Goal: Information Seeking & Learning: Learn about a topic

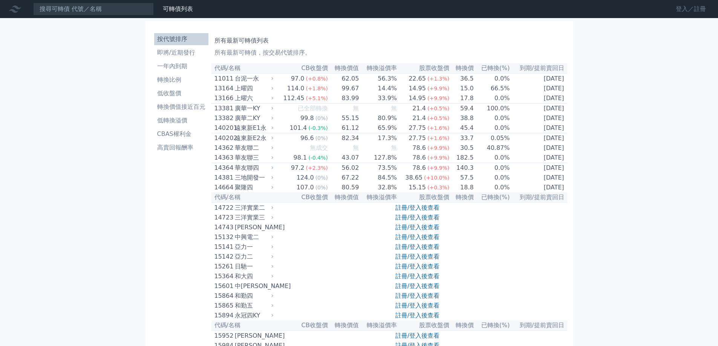
click at [695, 12] on link "登入／註冊" at bounding box center [691, 9] width 42 height 12
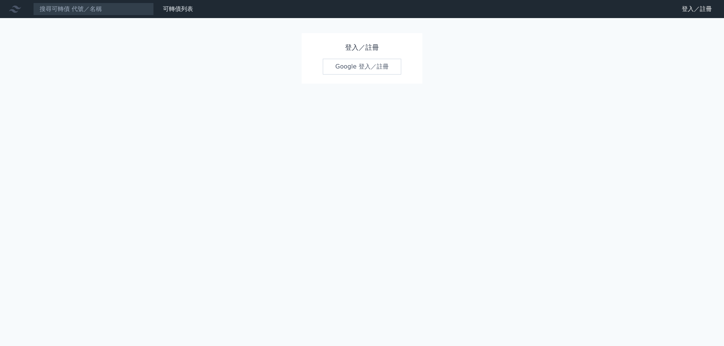
click at [360, 64] on link "Google 登入／註冊" at bounding box center [362, 67] width 78 height 16
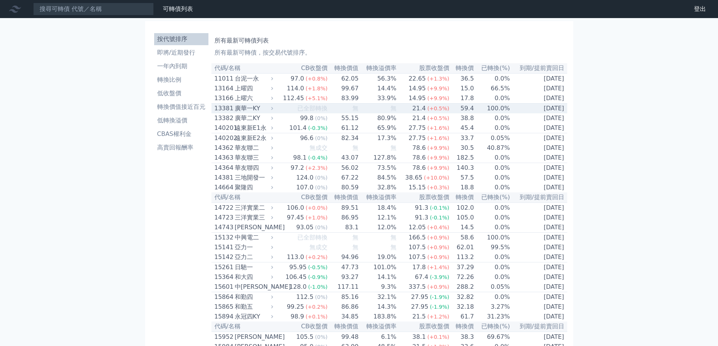
click at [264, 112] on div "廣華一KY" at bounding box center [253, 108] width 37 height 9
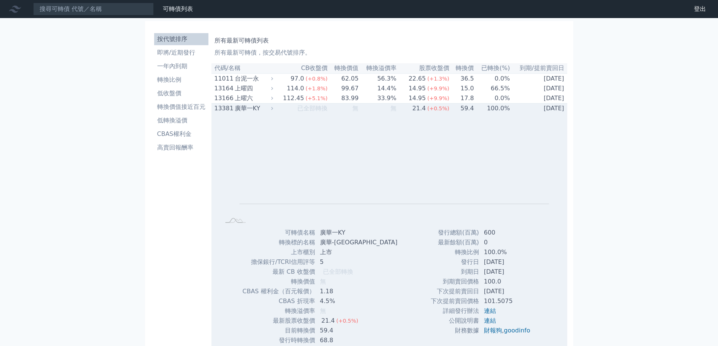
click at [267, 113] on div "廣華一KY" at bounding box center [253, 108] width 37 height 9
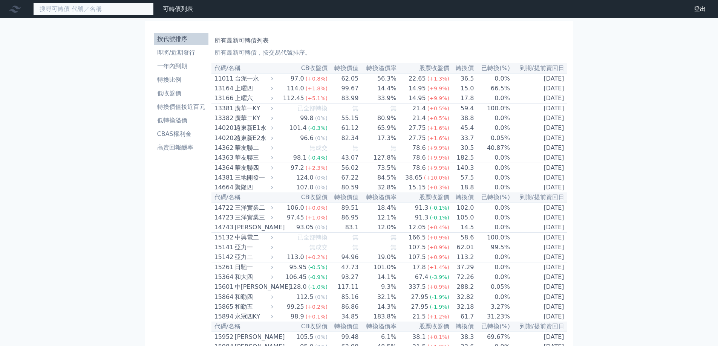
click at [126, 11] on input at bounding box center [93, 9] width 121 height 13
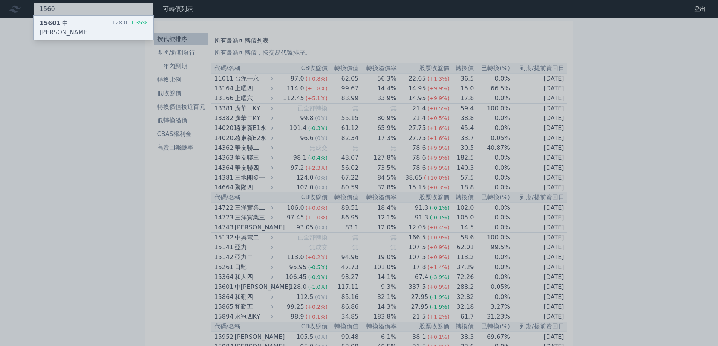
type input "1560"
click at [125, 20] on div "128.0 -1.35%" at bounding box center [129, 28] width 35 height 18
